Goal: Task Accomplishment & Management: Book appointment/travel/reservation

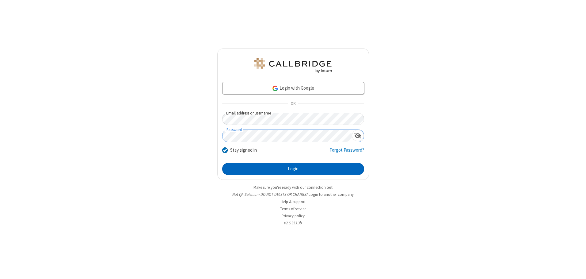
click at [293, 169] on button "Login" at bounding box center [293, 169] width 142 height 12
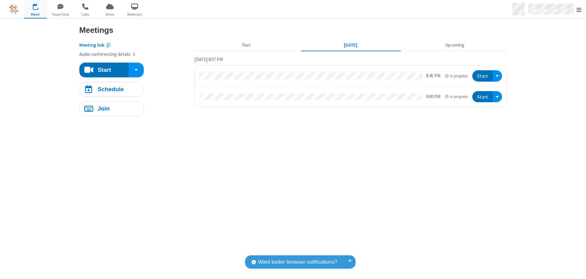
click at [579, 10] on span "Open menu" at bounding box center [579, 10] width 5 height 6
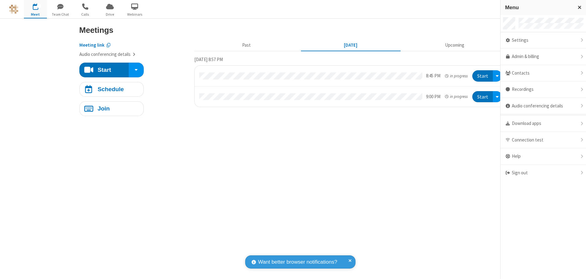
click at [35, 9] on span "button" at bounding box center [35, 6] width 23 height 10
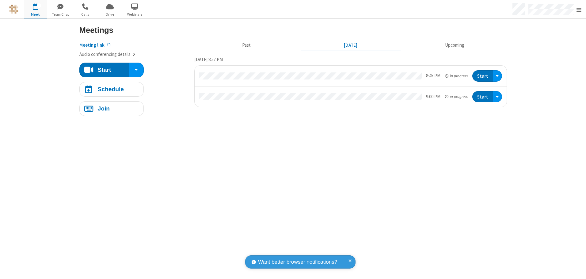
click at [35, 9] on span "button" at bounding box center [35, 6] width 23 height 10
click at [111, 89] on h4 "Schedule" at bounding box center [111, 89] width 26 height 6
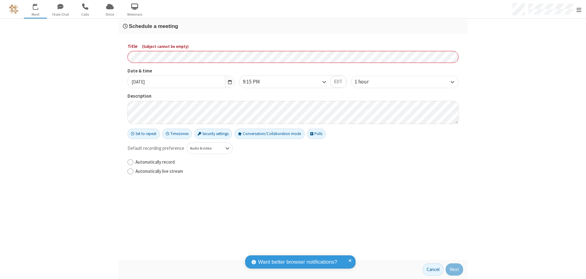
click at [293, 26] on h3 "Schedule a meeting" at bounding box center [293, 26] width 340 height 6
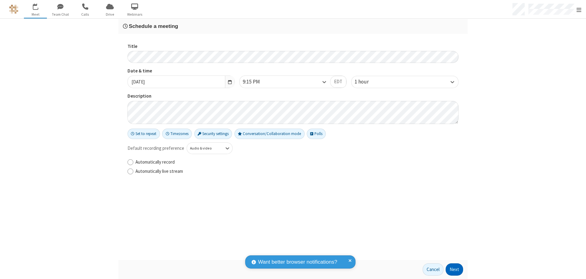
click at [455, 269] on button "Next" at bounding box center [454, 269] width 17 height 12
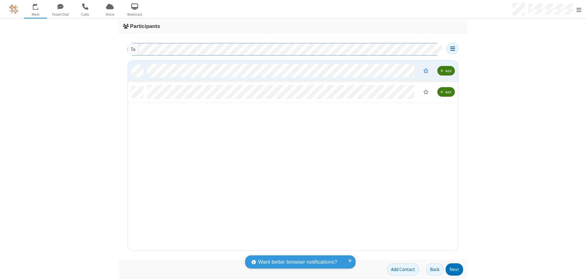
scroll to position [185, 326]
click at [455, 269] on button "Next" at bounding box center [454, 269] width 17 height 12
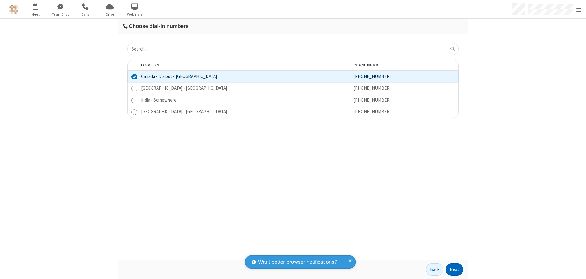
click at [455, 269] on button "Next" at bounding box center [454, 269] width 17 height 12
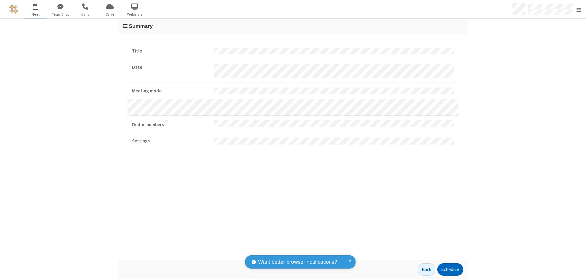
click at [450, 269] on button "Schedule" at bounding box center [451, 269] width 26 height 12
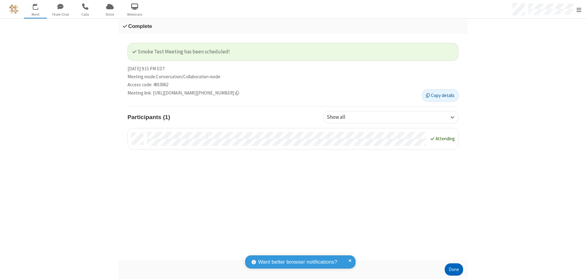
click at [454, 269] on button "Done" at bounding box center [454, 269] width 18 height 12
